Goal: Information Seeking & Learning: Check status

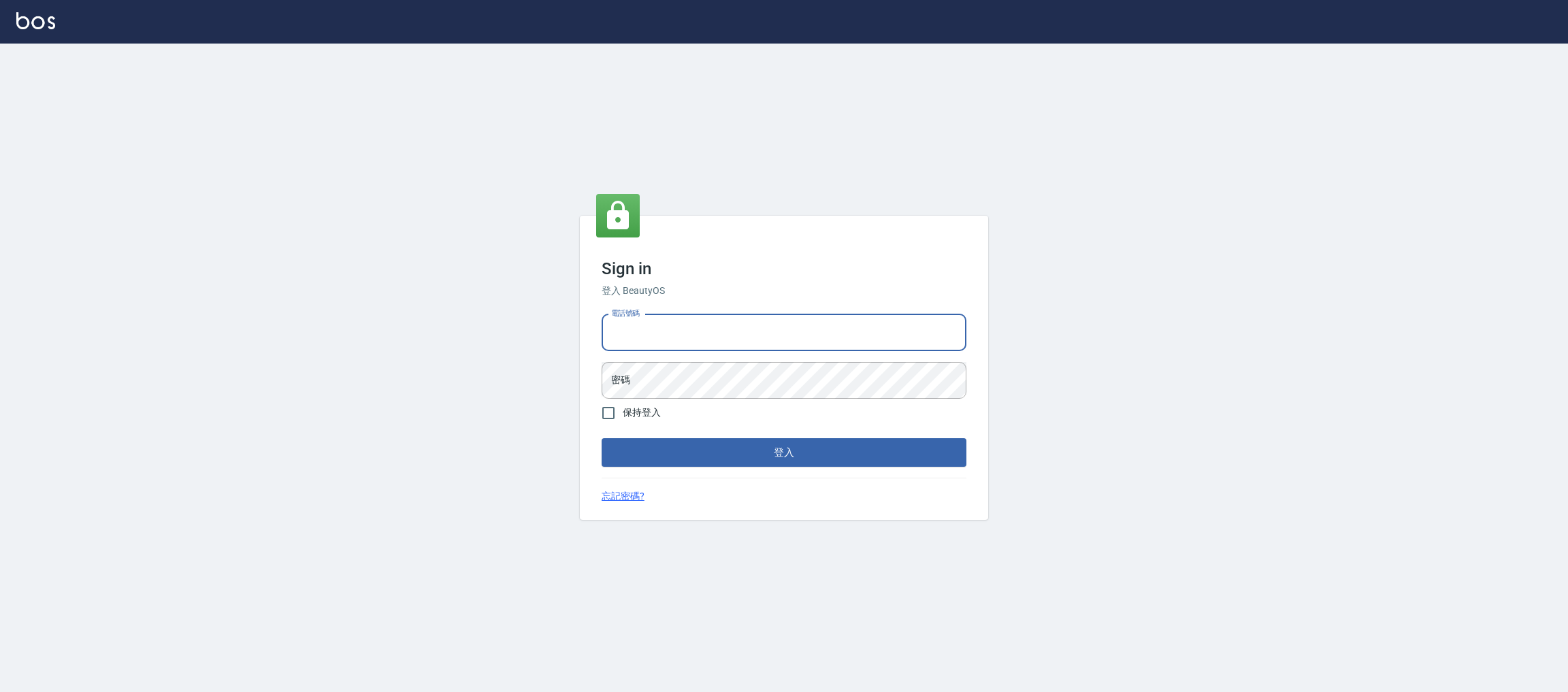
click at [683, 324] on input "電話號碼" at bounding box center [784, 332] width 365 height 36
type input "0981921116"
click at [602, 438] on button "登入" at bounding box center [784, 452] width 365 height 28
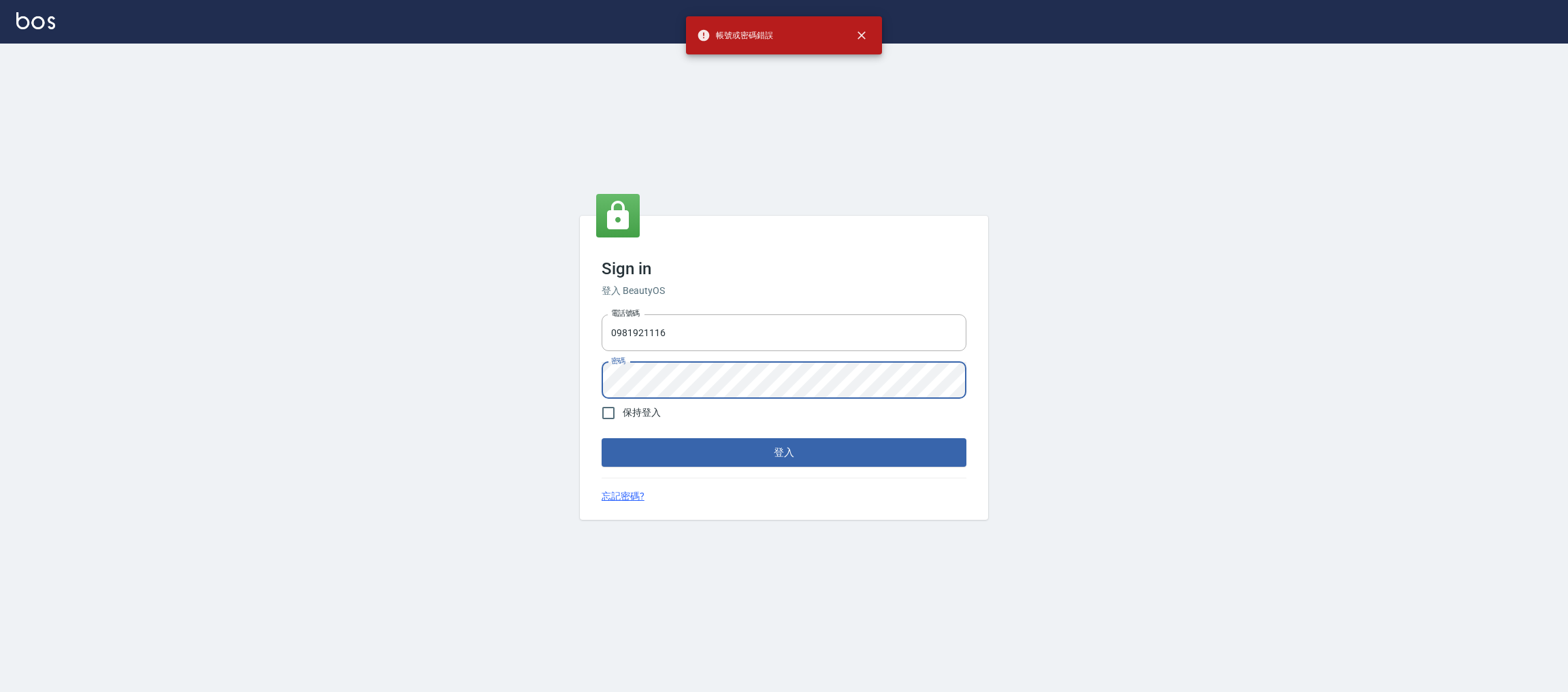
click at [538, 376] on div "Sign in 登入 BeautyOS 電話號碼 0981921116 電話號碼 密碼 密碼 保持登入 登入 忘記密碼?" at bounding box center [784, 368] width 1568 height 648
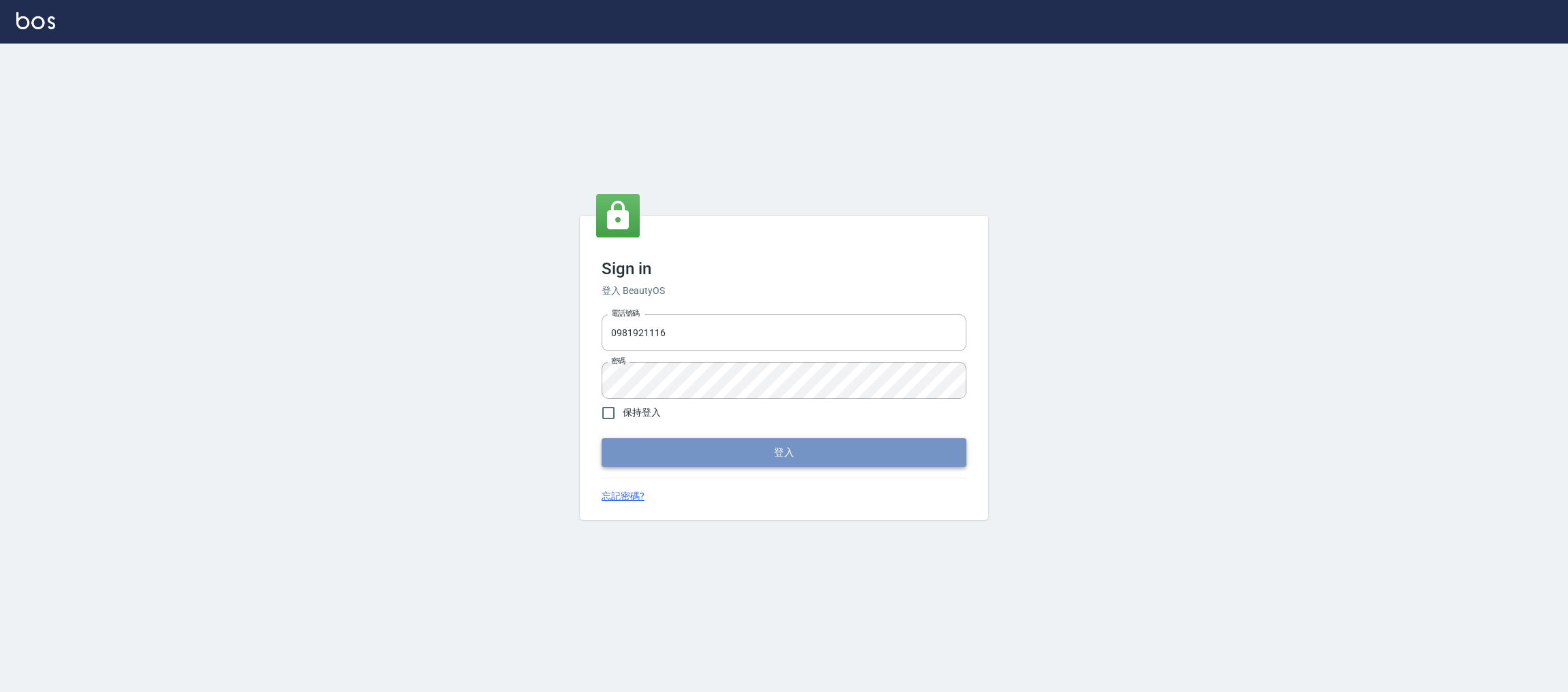
click at [801, 462] on button "登入" at bounding box center [784, 452] width 365 height 28
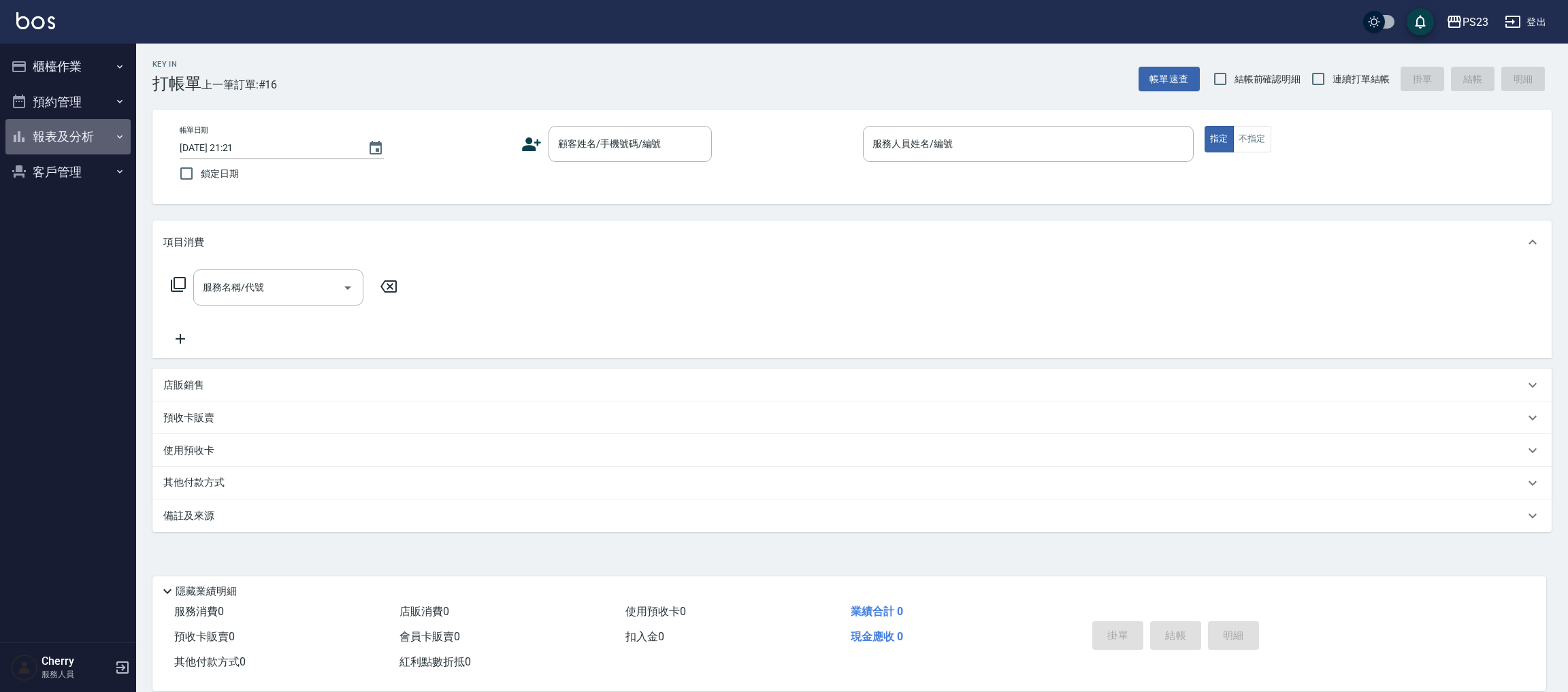
click at [64, 136] on button "報表及分析" at bounding box center [68, 137] width 126 height 36
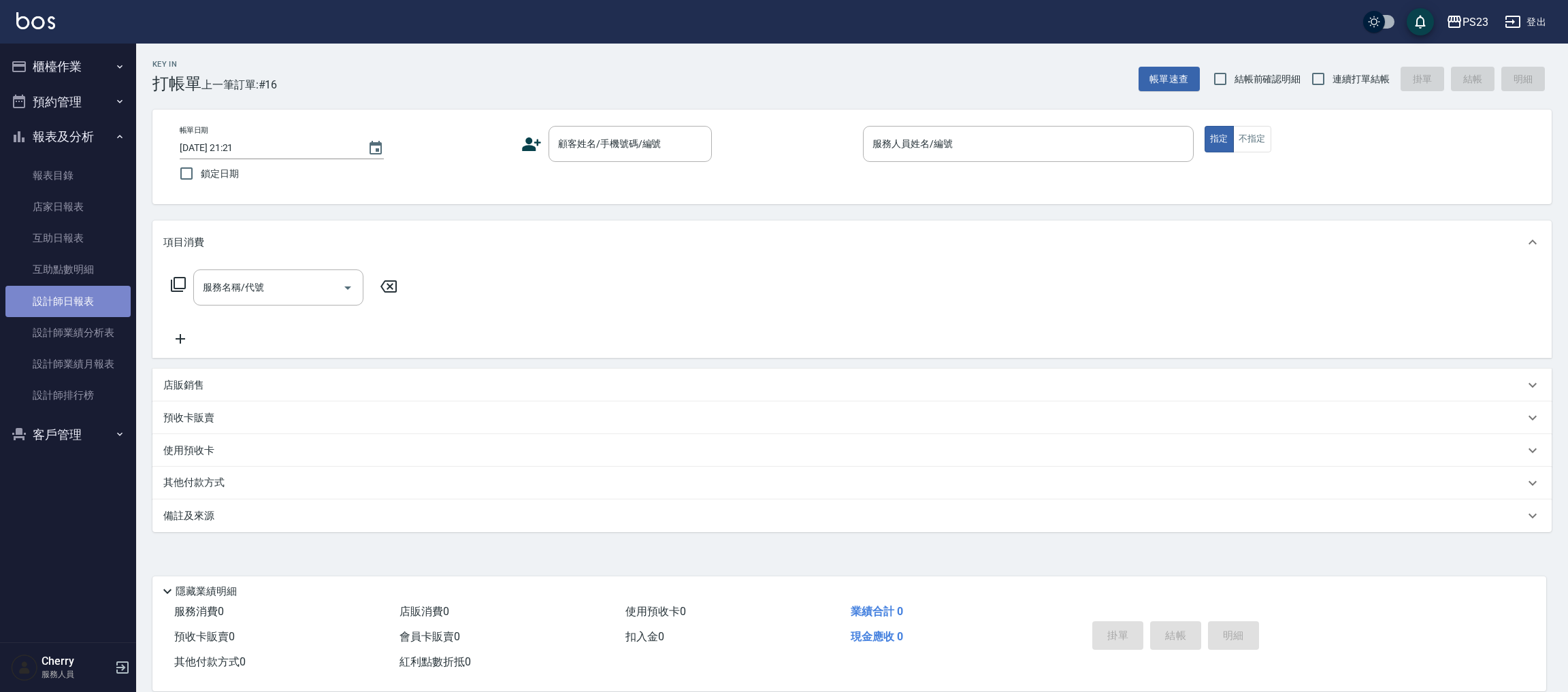
click at [82, 298] on link "設計師日報表" at bounding box center [68, 301] width 126 height 31
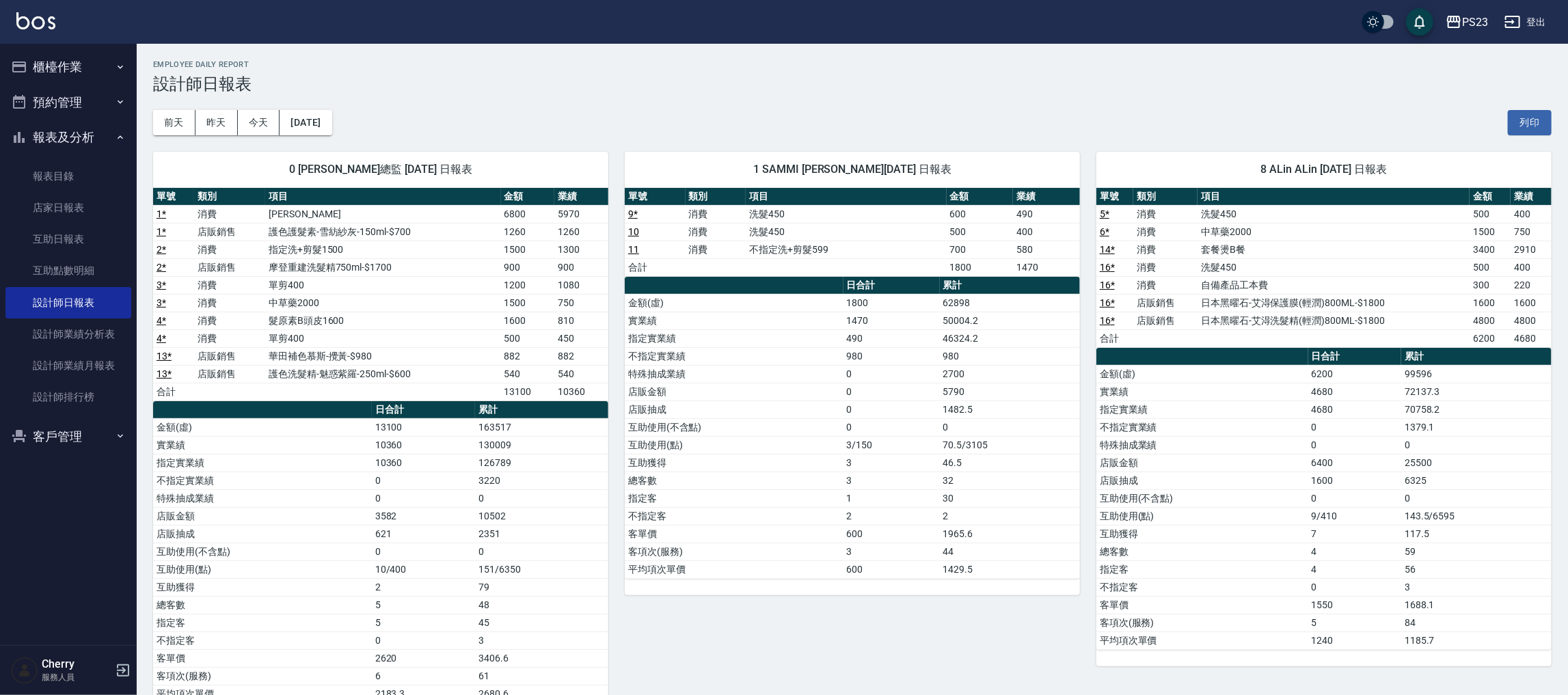
click at [1106, 285] on link "16 *" at bounding box center [1107, 285] width 15 height 11
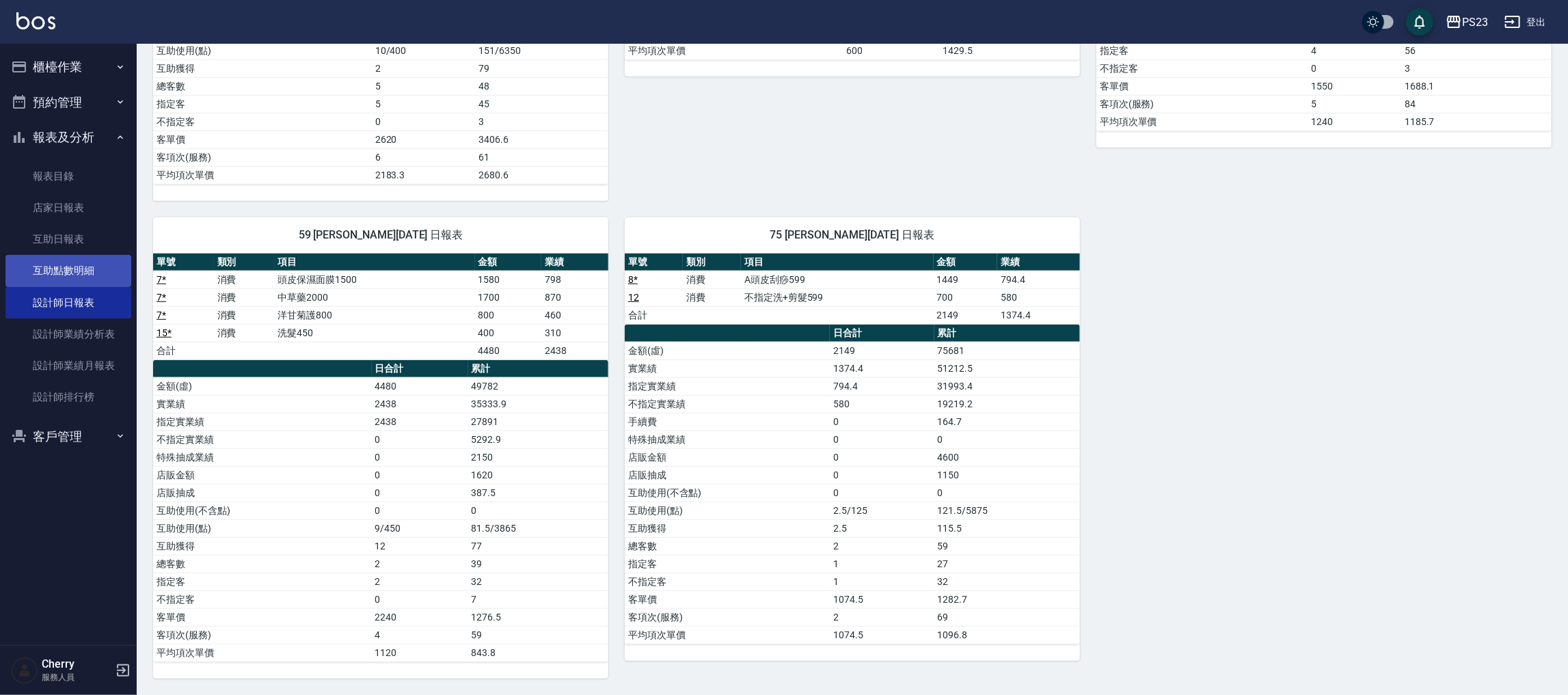
scroll to position [523, 0]
click at [39, 77] on button "櫃檯作業" at bounding box center [69, 67] width 126 height 36
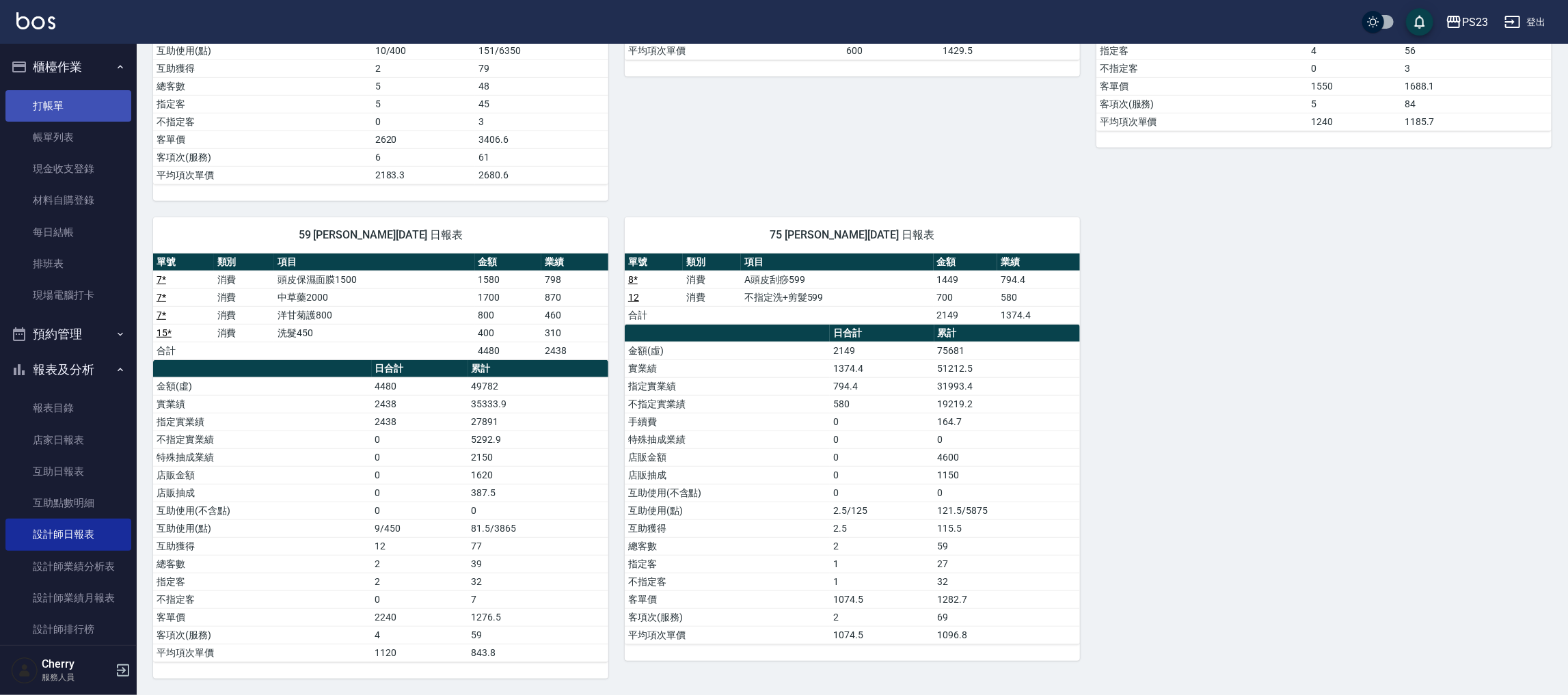
click at [91, 114] on link "打帳單" at bounding box center [69, 106] width 126 height 31
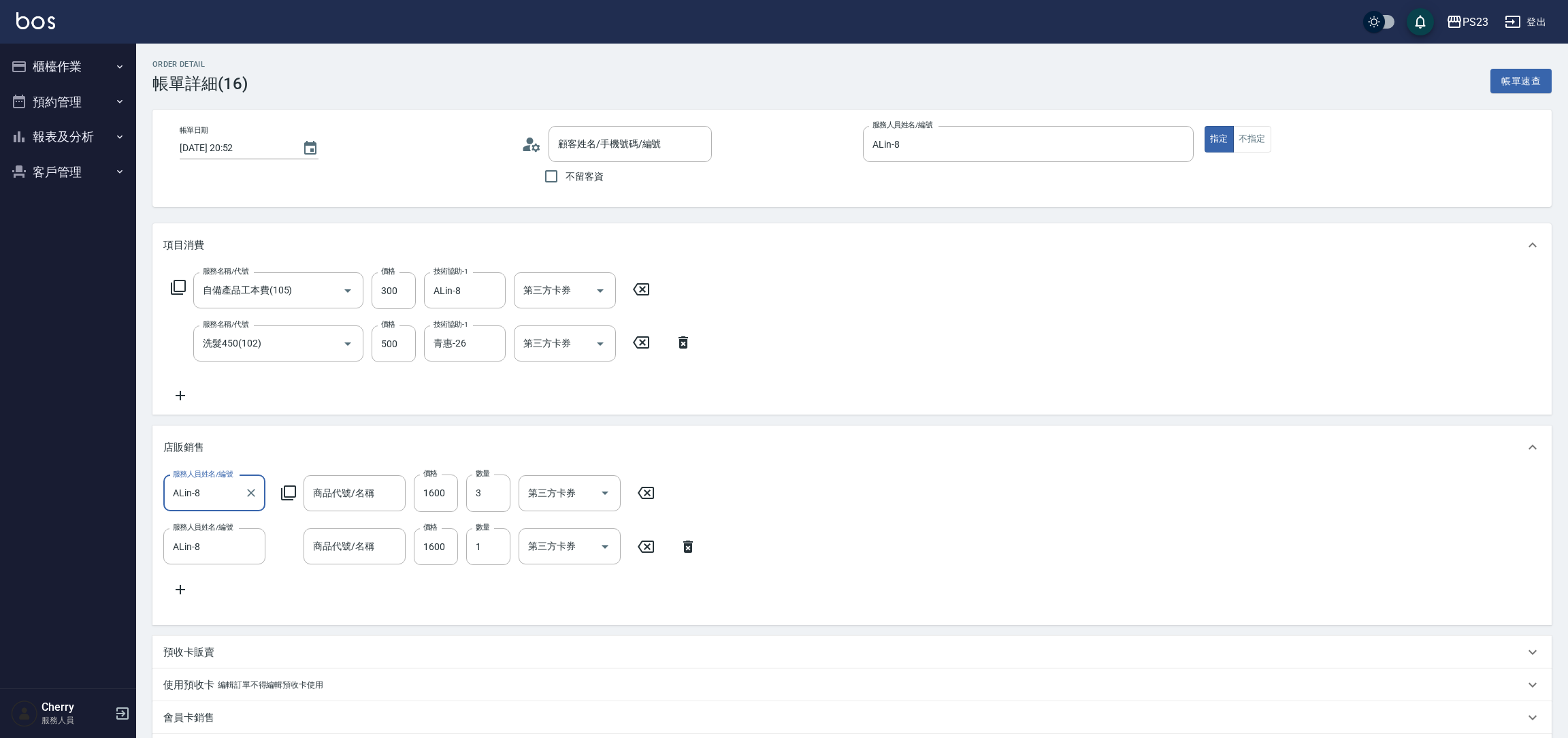
type input "自備產品工本費(105)"
type input "洗髮450(102)"
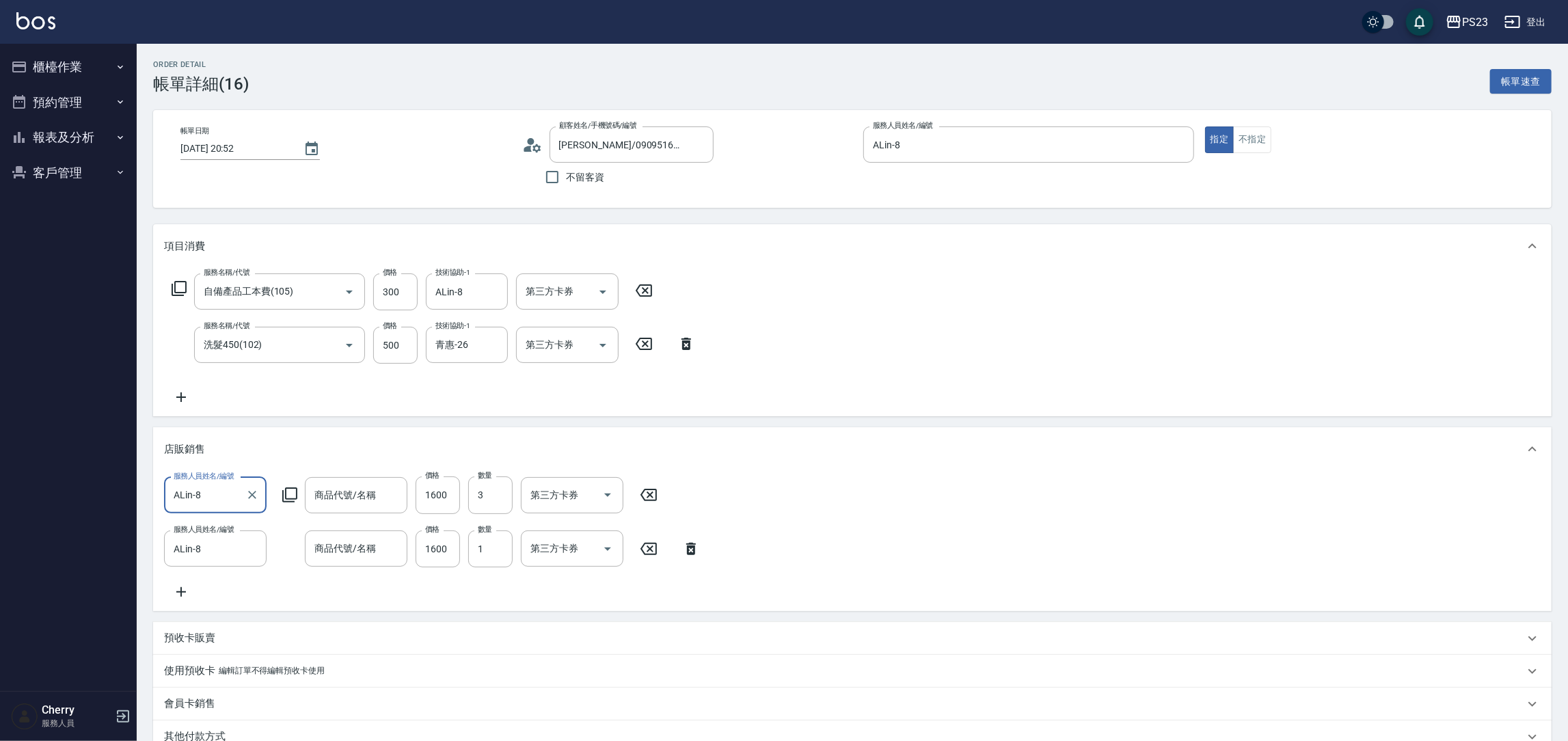
type input "[PERSON_NAME]/0909516979/AL000705"
type input "日本黑曜石-艾淂洗髮精(輕潤)800ML-$1800"
type input "日本黑曜石-艾淂保護膜(輕潤)800ML-$1800"
click at [64, 97] on button "預約管理" at bounding box center [69, 102] width 126 height 36
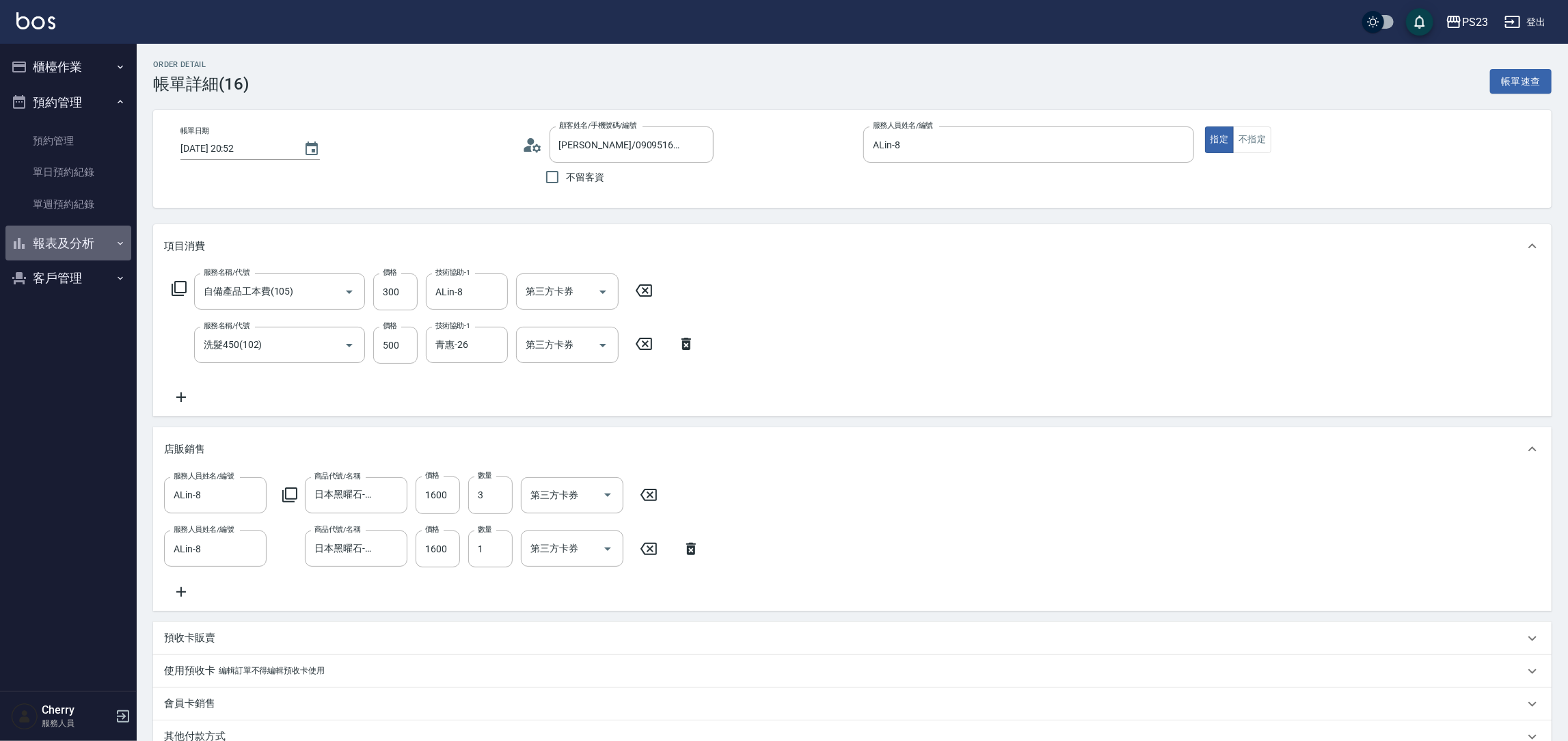
click at [64, 242] on button "報表及分析" at bounding box center [69, 243] width 126 height 36
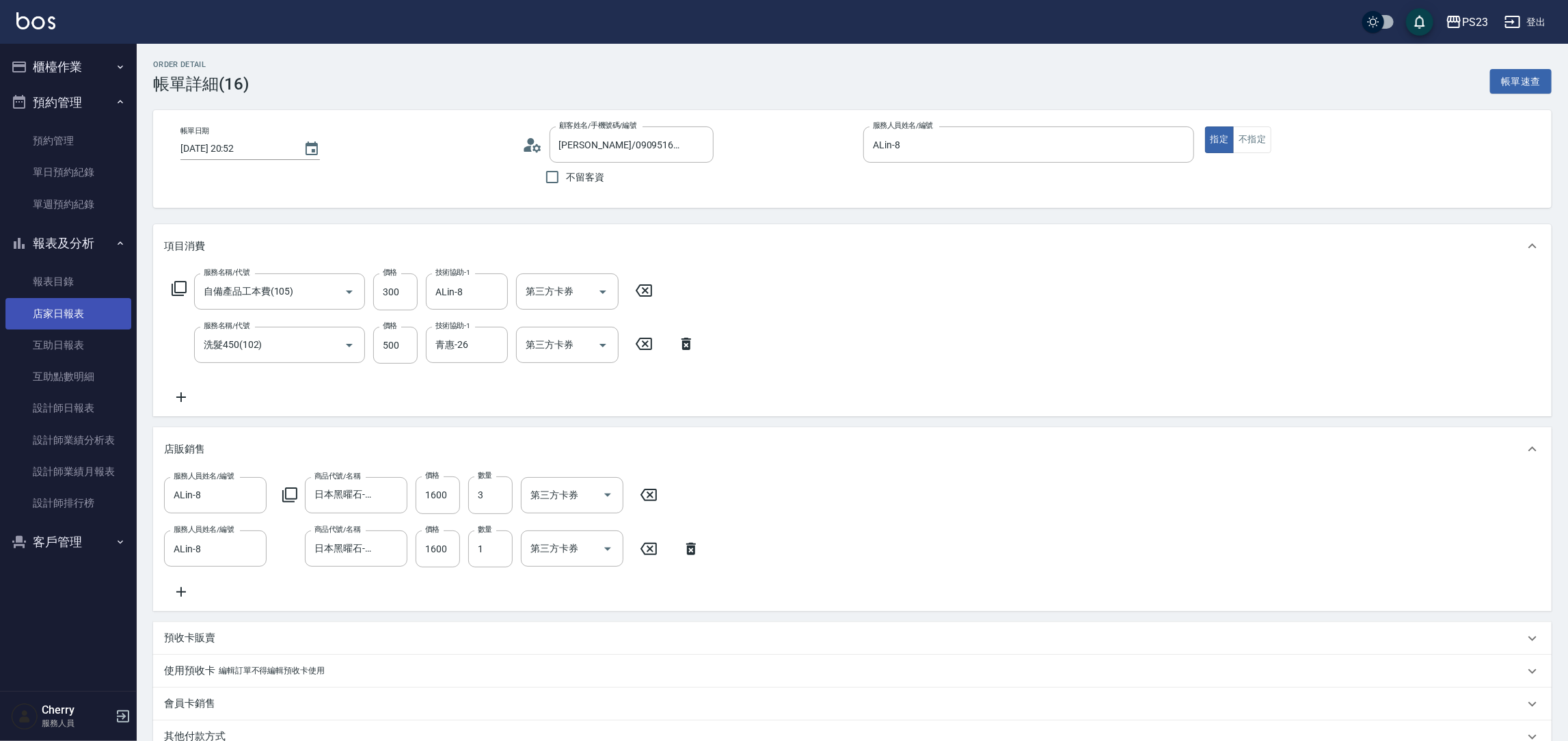
click at [67, 317] on link "店家日報表" at bounding box center [69, 314] width 126 height 31
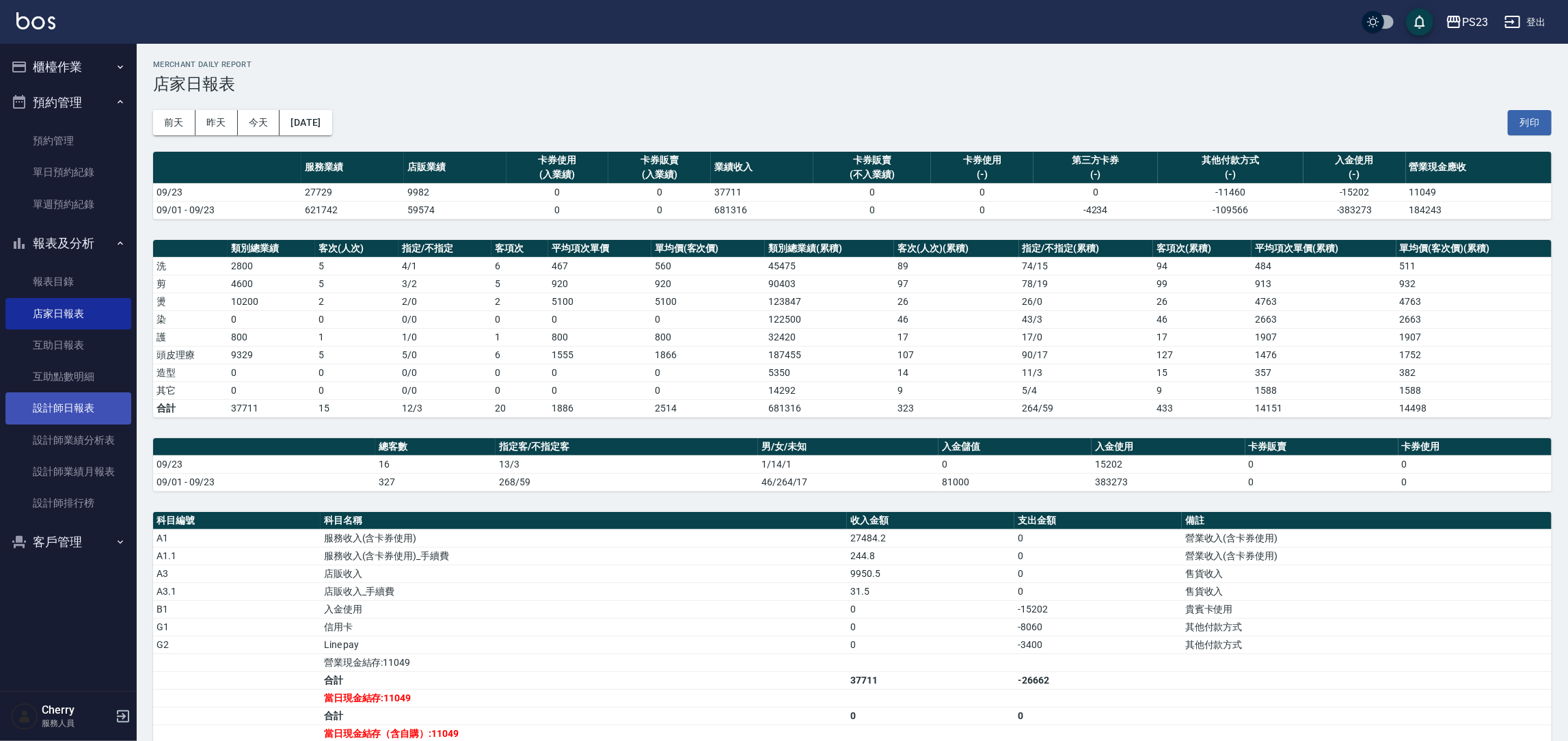
click at [77, 415] on link "設計師日報表" at bounding box center [69, 408] width 126 height 31
